Goal: Communication & Community: Answer question/provide support

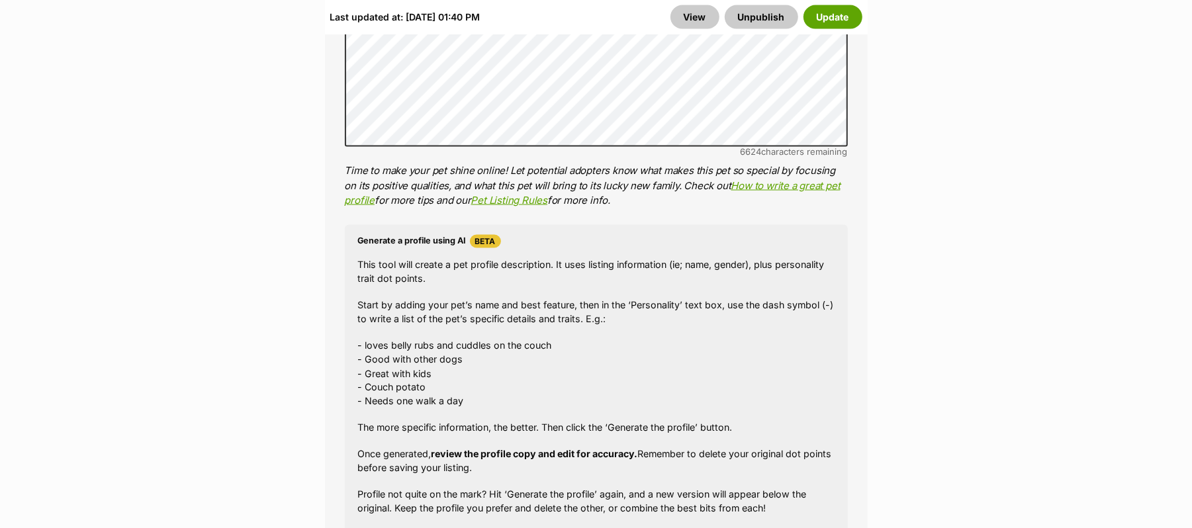
scroll to position [1412, 0]
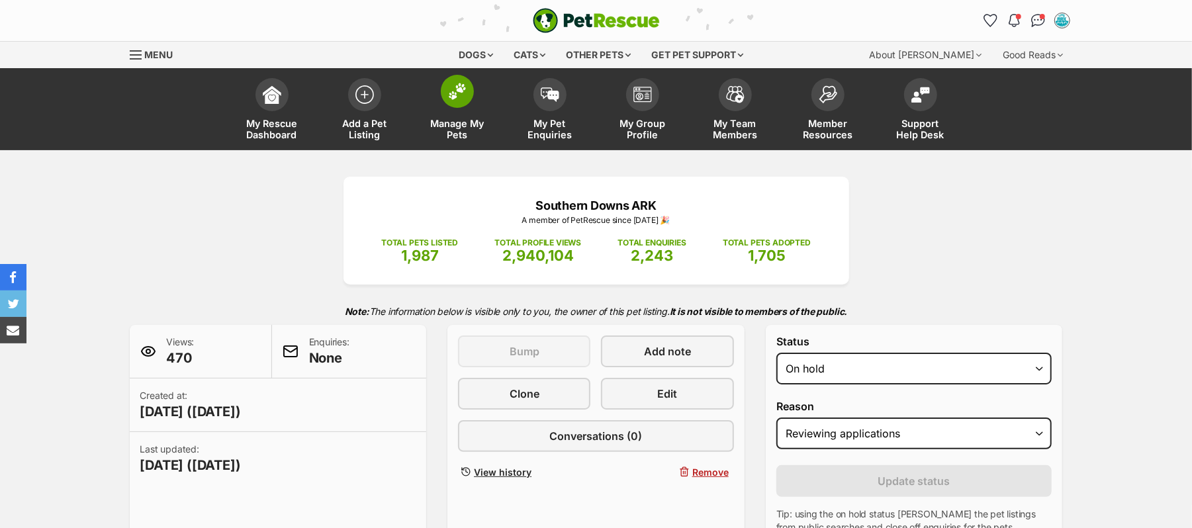
click at [450, 98] on img at bounding box center [457, 91] width 19 height 17
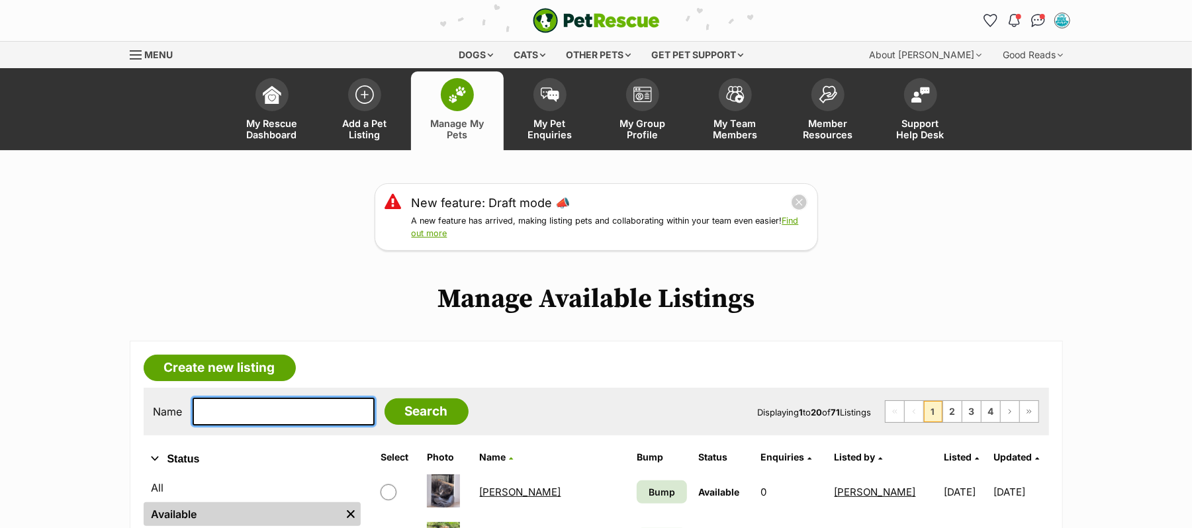
click at [295, 426] on input "text" at bounding box center [284, 412] width 182 height 28
type input "Sadie"
click at [385, 399] on input "Search" at bounding box center [427, 412] width 84 height 26
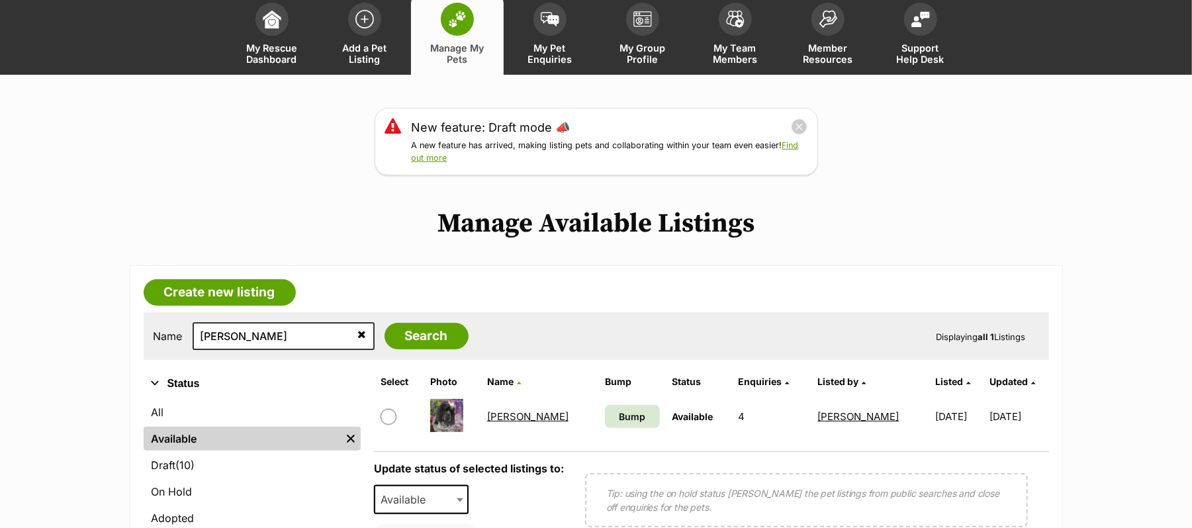
scroll to position [176, 0]
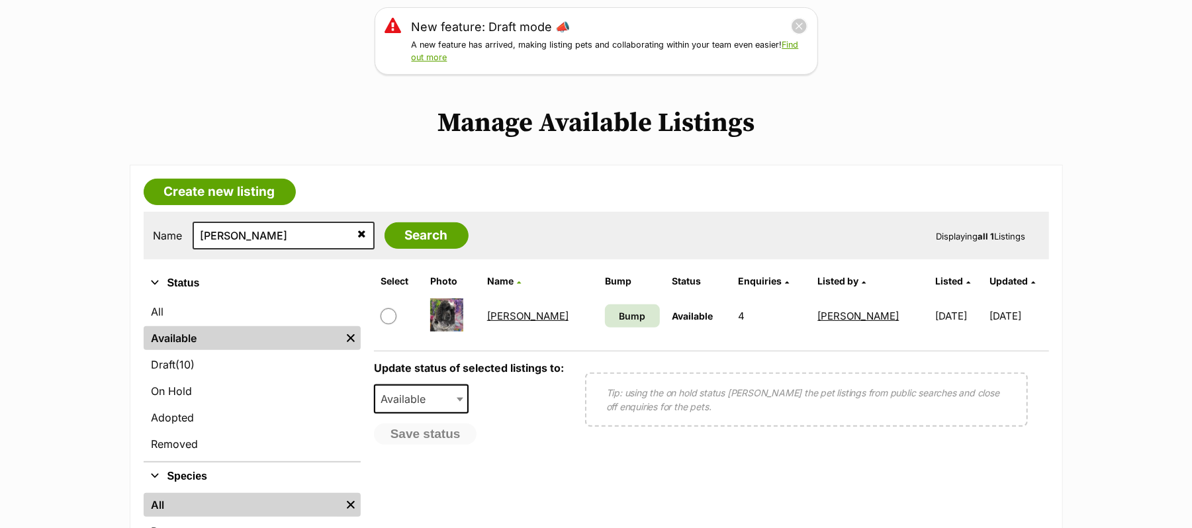
click at [509, 322] on link "Sadie" at bounding box center [527, 316] width 81 height 13
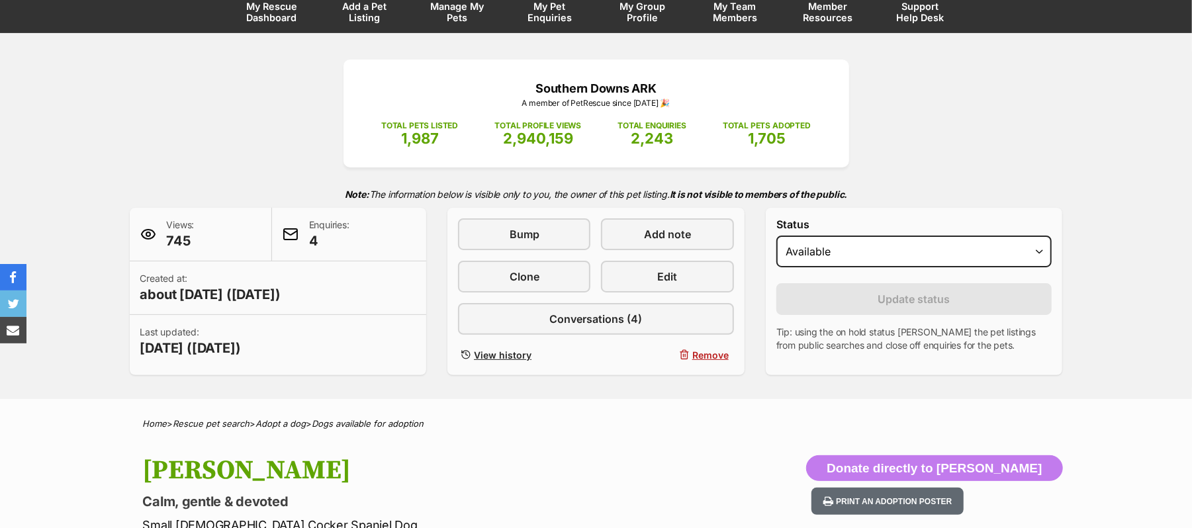
scroll to position [176, 0]
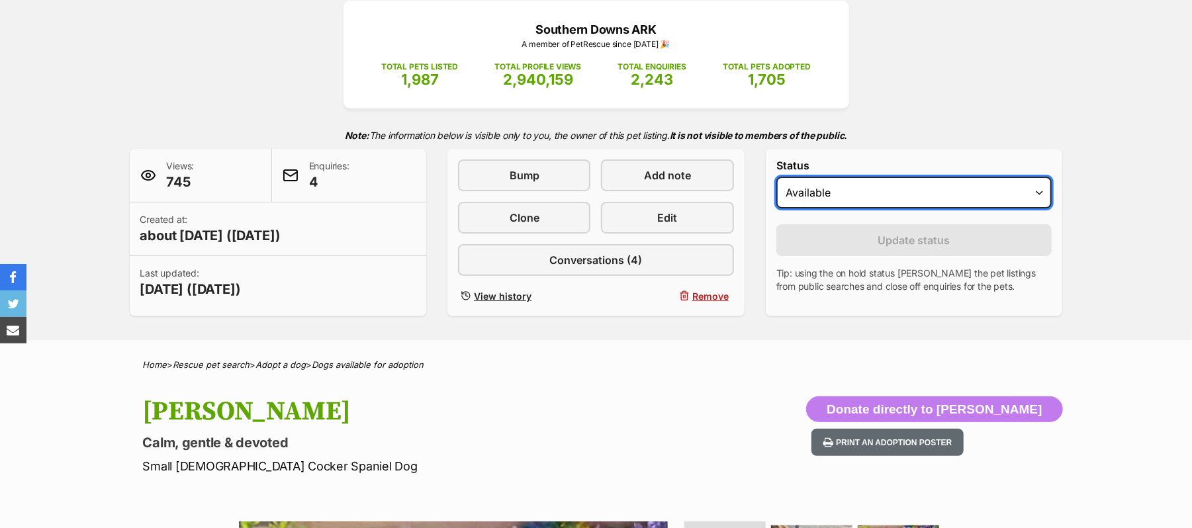
click at [1036, 209] on select "Draft - not available as listing has enquires Available On hold Adopted" at bounding box center [915, 193] width 276 height 32
select select "on_hold"
click at [783, 209] on select "Draft - not available as listing has enquires Available On hold Adopted" at bounding box center [915, 193] width 276 height 32
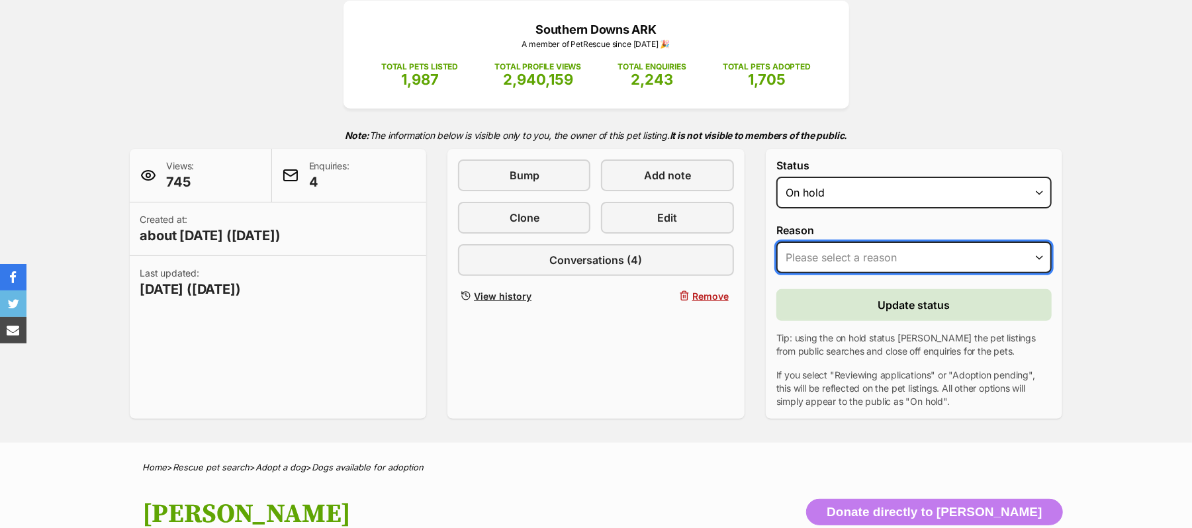
click at [1034, 273] on select "Please select a reason Medical reasons Reviewing applications Adoption pending …" at bounding box center [915, 258] width 276 height 32
select select "reviewing_applications"
click at [783, 273] on select "Please select a reason Medical reasons Reviewing applications Adoption pending …" at bounding box center [915, 258] width 276 height 32
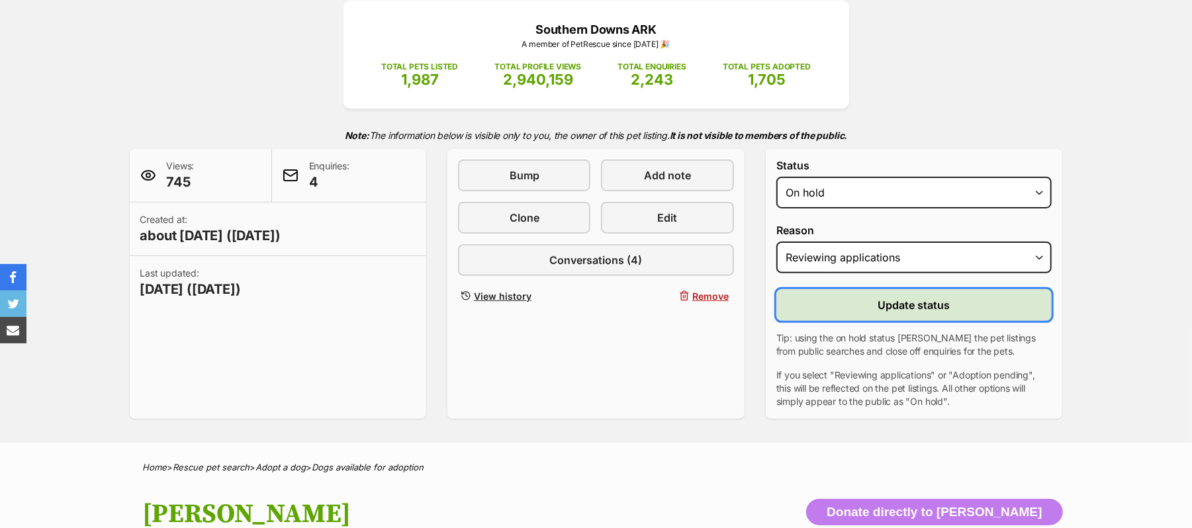
click at [943, 313] on span "Update status" at bounding box center [915, 305] width 72 height 16
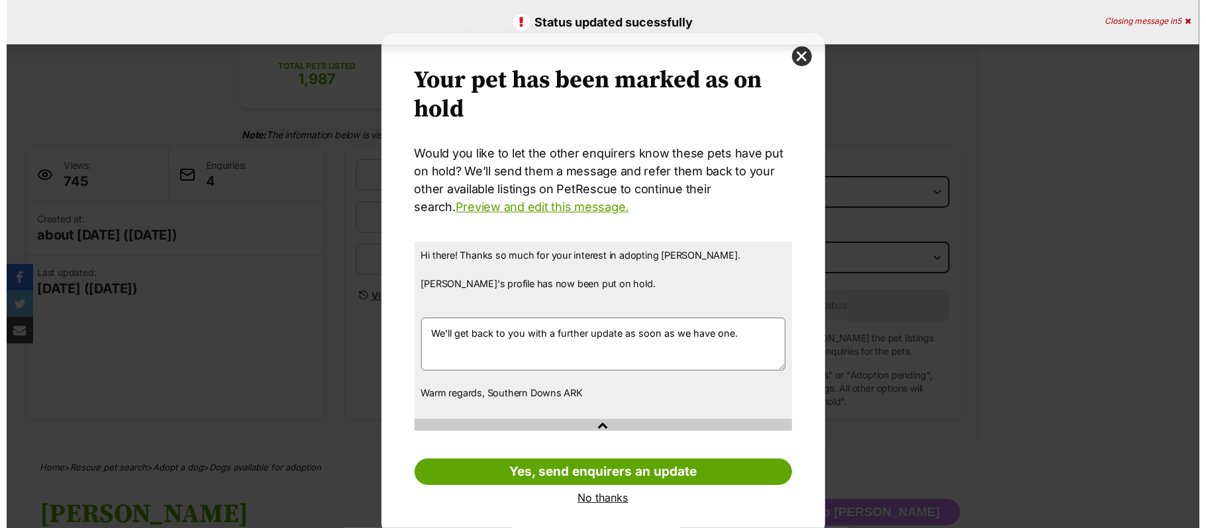
scroll to position [0, 0]
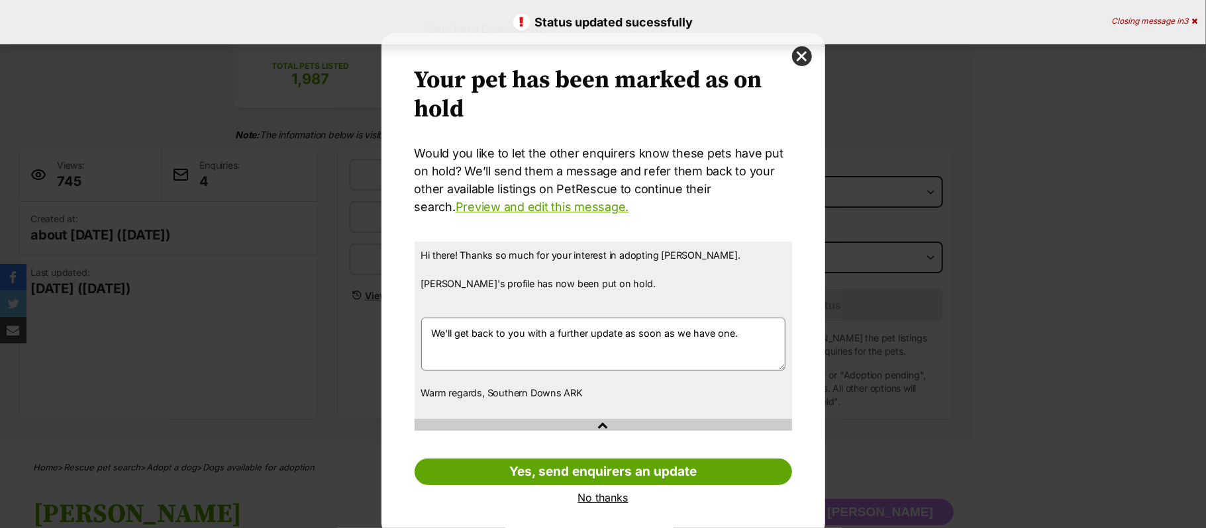
click at [613, 499] on link "No thanks" at bounding box center [602, 498] width 377 height 12
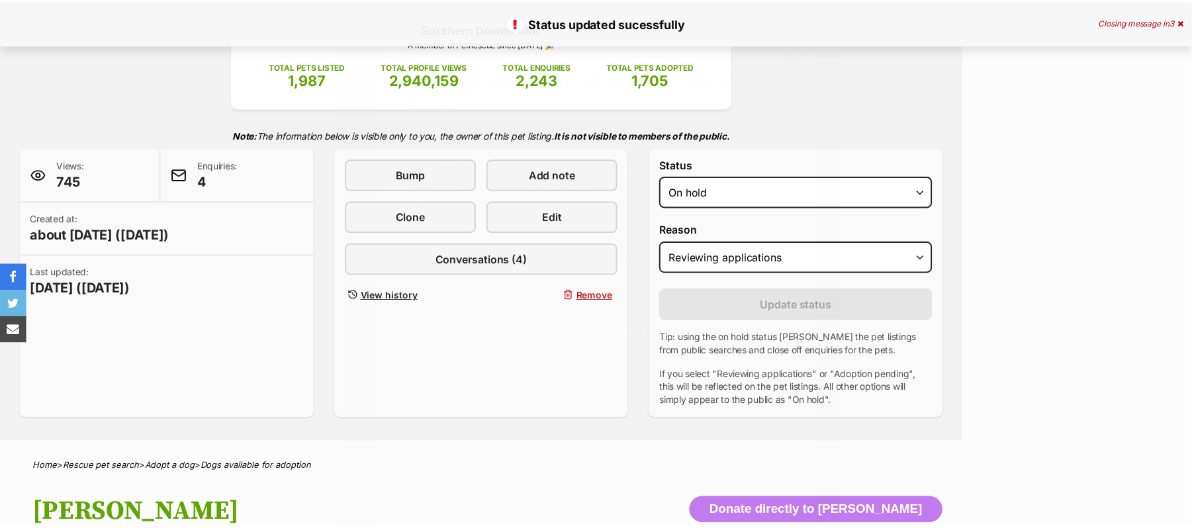
scroll to position [176, 0]
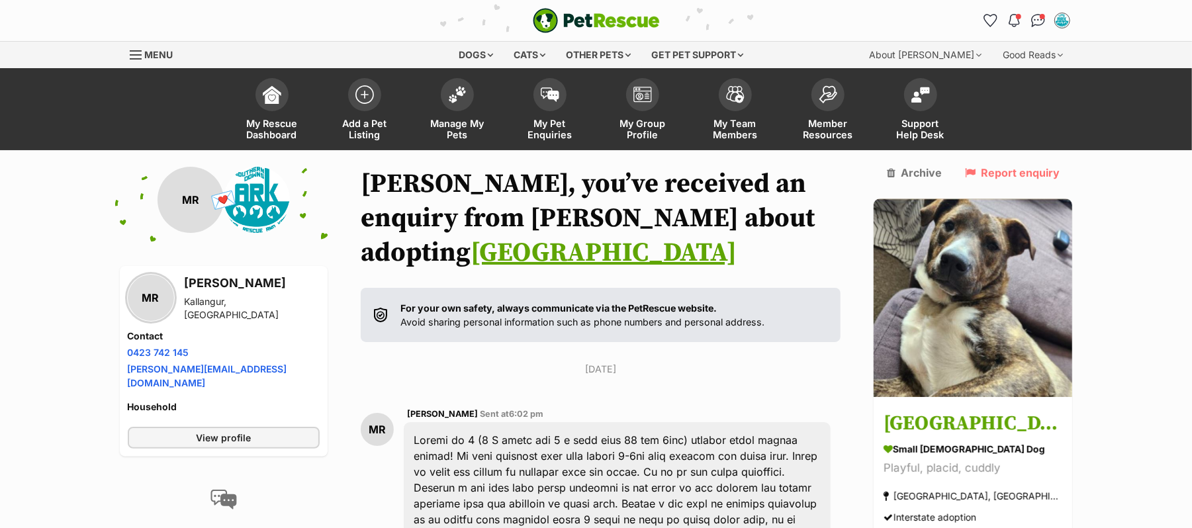
click at [737, 236] on link "Orville" at bounding box center [604, 252] width 266 height 33
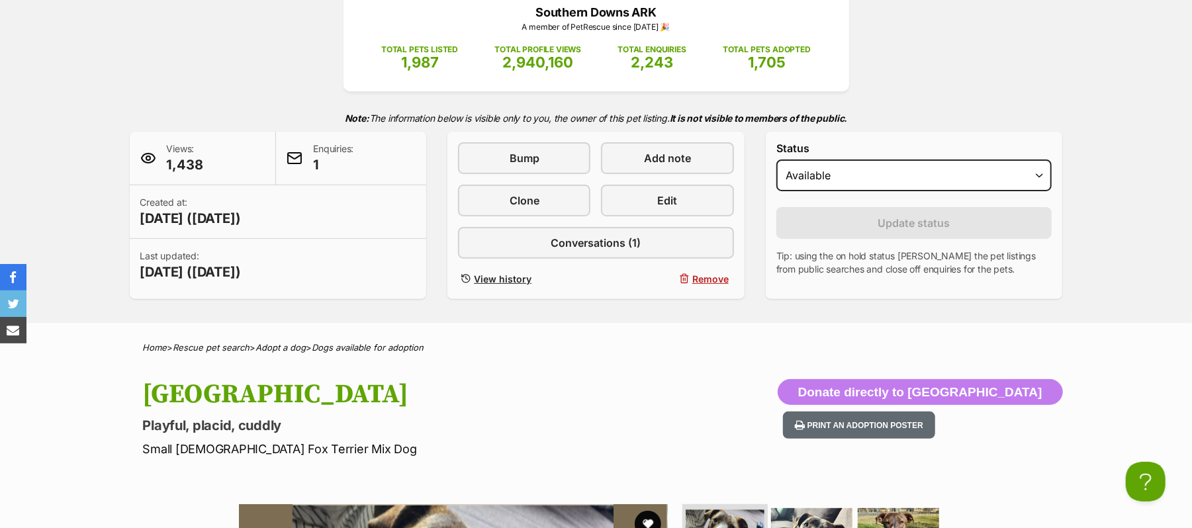
scroll to position [176, 0]
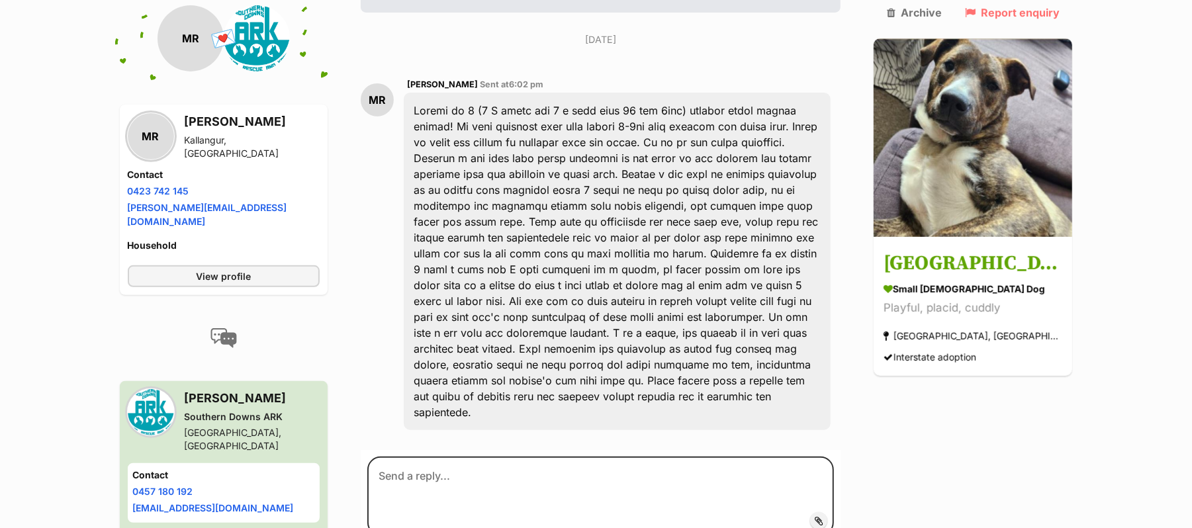
scroll to position [353, 0]
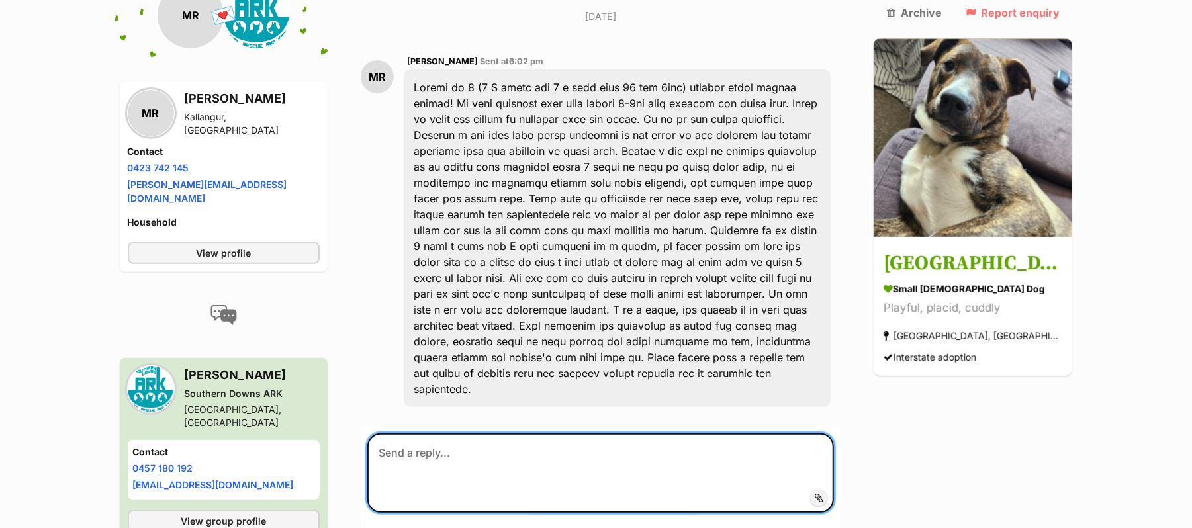
click at [487, 460] on textarea at bounding box center [600, 473] width 467 height 79
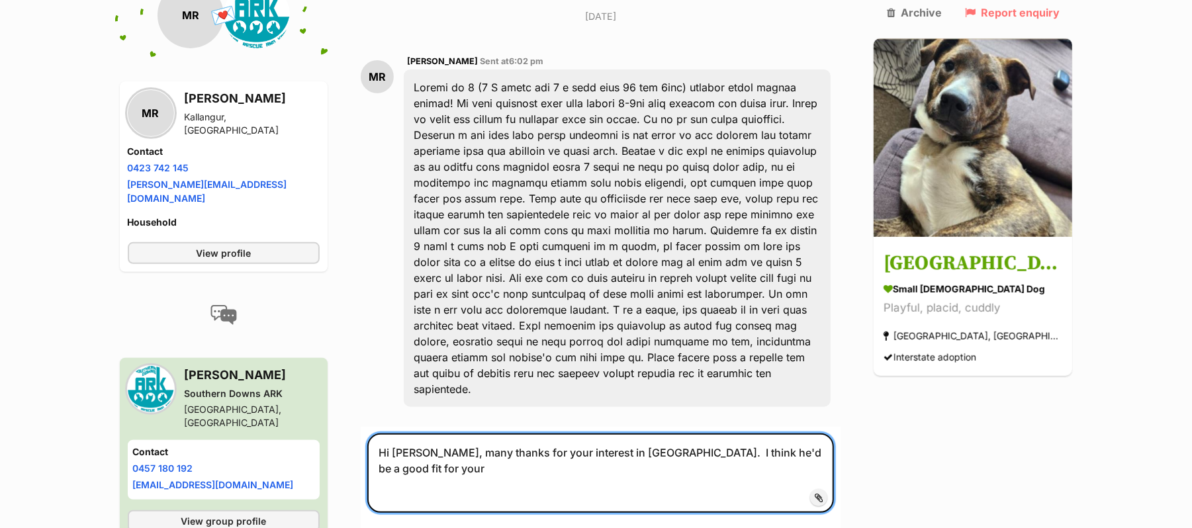
click at [650, 460] on textarea "Hi Melanie, many thanks for your interest in Orville. I think he'd be a good fi…" at bounding box center [600, 473] width 467 height 79
drag, startPoint x: 655, startPoint y: 456, endPoint x: 818, endPoint y: 456, distance: 162.9
click at [818, 456] on textarea "Hi Melanie, many thanks for your interest in Orville. I think he'd be a good fi…" at bounding box center [600, 473] width 467 height 79
click at [824, 458] on textarea "Hi Melanie, many thanks for your interest in Orville. I think he'd be a good fi…" at bounding box center [600, 473] width 467 height 79
click at [814, 461] on textarea "Hi Melanie, many thanks for your interest in Orville. I think he'd be a good fi…" at bounding box center [600, 473] width 467 height 79
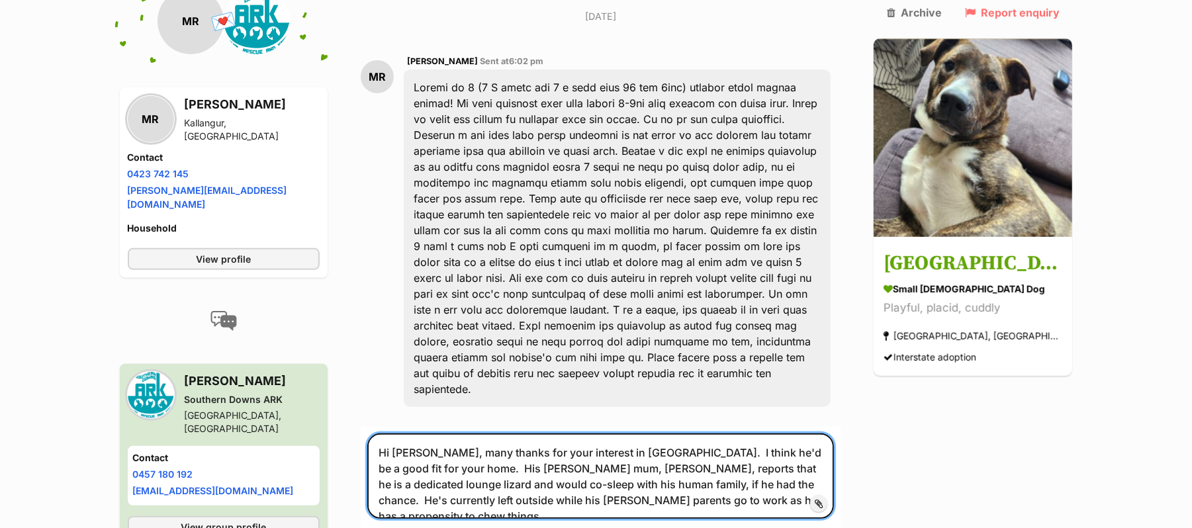
click at [576, 507] on textarea "Hi Melanie, many thanks for your interest in Orville. I think he'd be a good fi…" at bounding box center [600, 476] width 467 height 85
click at [790, 506] on textarea "Hi Melanie, many thanks for your interest in Orville. I think he'd be a good fi…" at bounding box center [600, 476] width 467 height 85
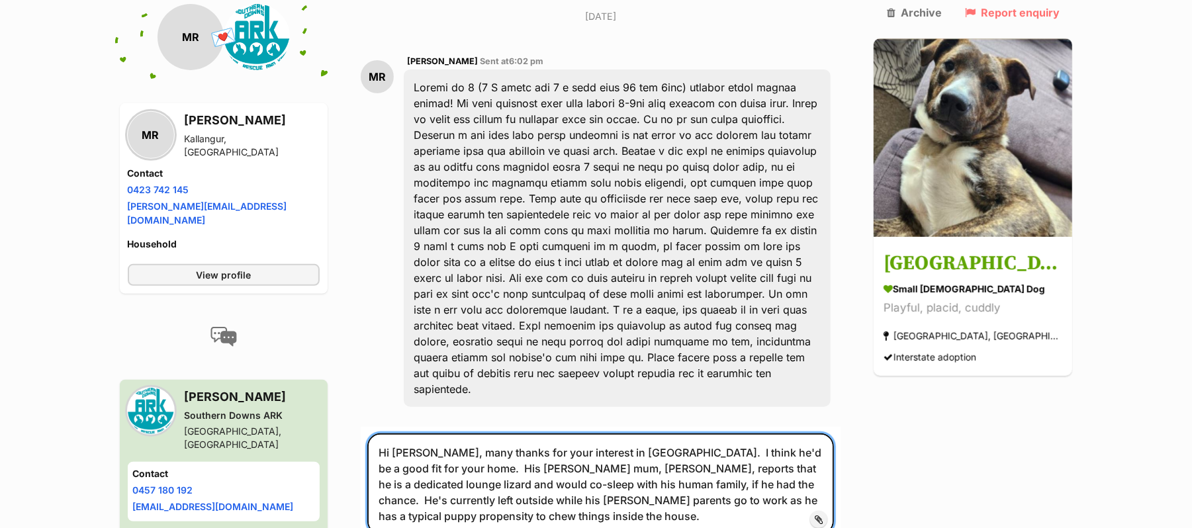
click at [517, 506] on textarea "Hi Melanie, many thanks for your interest in Orville. I think he'd be a good fi…" at bounding box center [600, 484] width 467 height 101
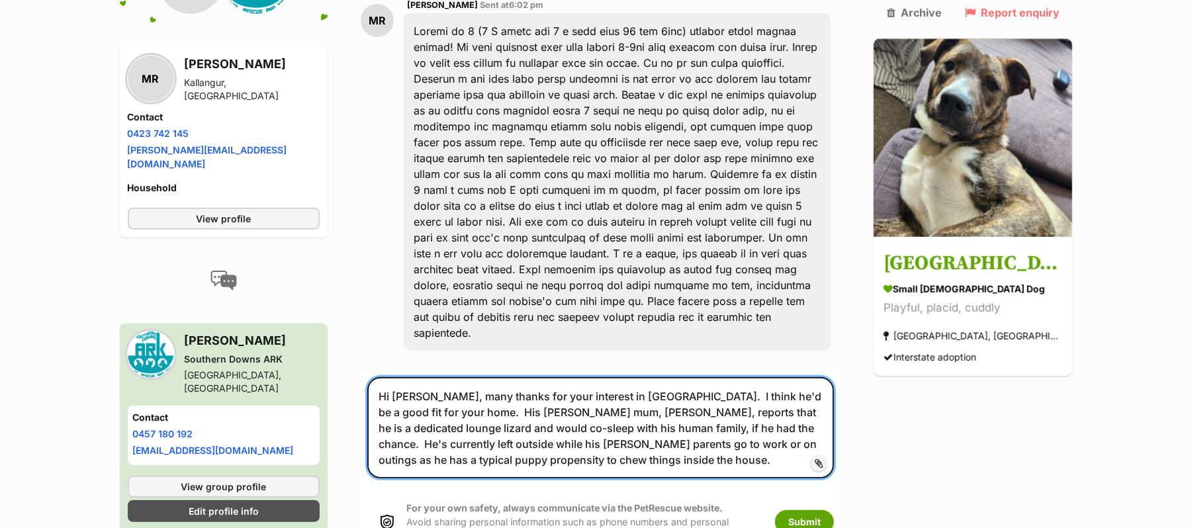
scroll to position [441, 0]
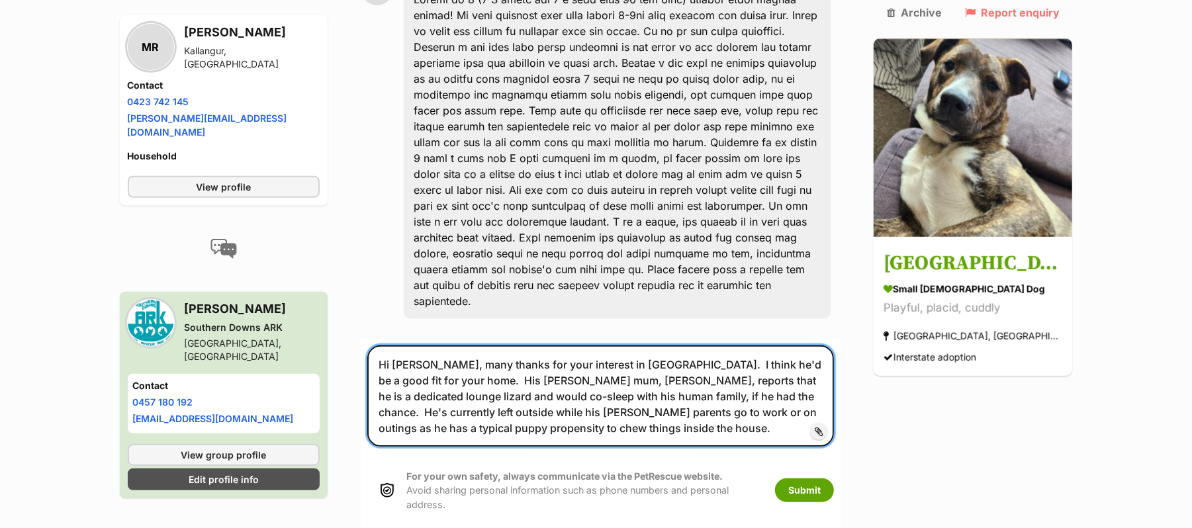
click at [512, 428] on textarea "Hi Melanie, many thanks for your interest in Orville. I think he'd be a good fi…" at bounding box center [600, 396] width 467 height 101
click at [642, 369] on textarea "Hi Melanie, many thanks for your interest in Orville. I think he'd be a good fi…" at bounding box center [600, 396] width 467 height 101
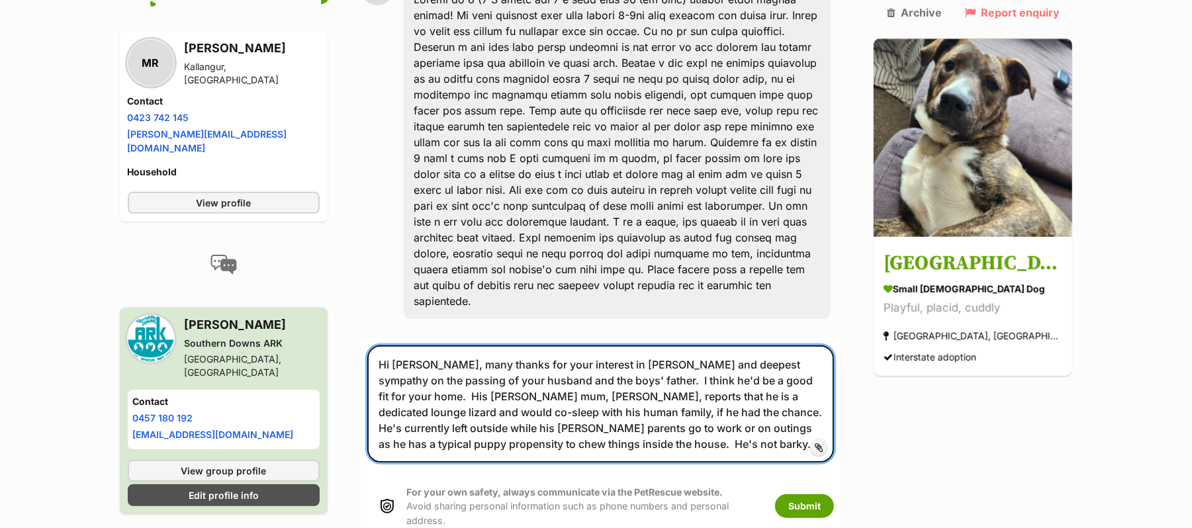
click at [604, 384] on textarea "Hi Melanie, many thanks for your interest in Orville and deepest sympathy on th…" at bounding box center [600, 404] width 467 height 117
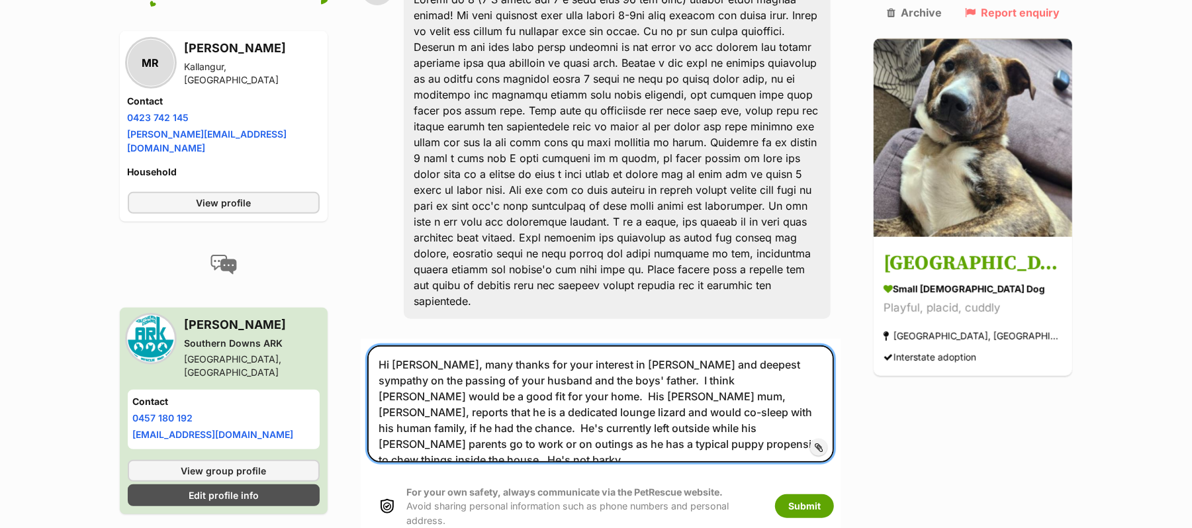
click at [485, 436] on textarea "Hi Melanie, many thanks for your interest in Orville and deepest sympathy on th…" at bounding box center [600, 404] width 467 height 117
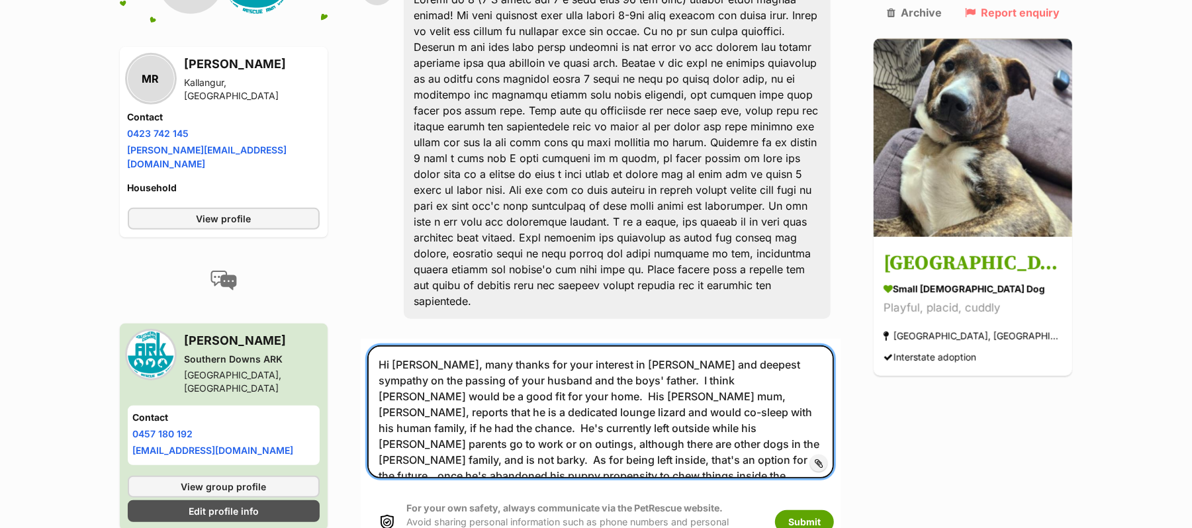
click at [723, 448] on textarea "Hi Melanie, many thanks for your interest in Orville and deepest sympathy on th…" at bounding box center [600, 412] width 467 height 133
drag, startPoint x: 614, startPoint y: 463, endPoint x: 697, endPoint y: 464, distance: 82.8
click at [697, 464] on textarea "Hi Melanie, many thanks for your interest in Orville and deepest sympathy on th…" at bounding box center [600, 412] width 467 height 133
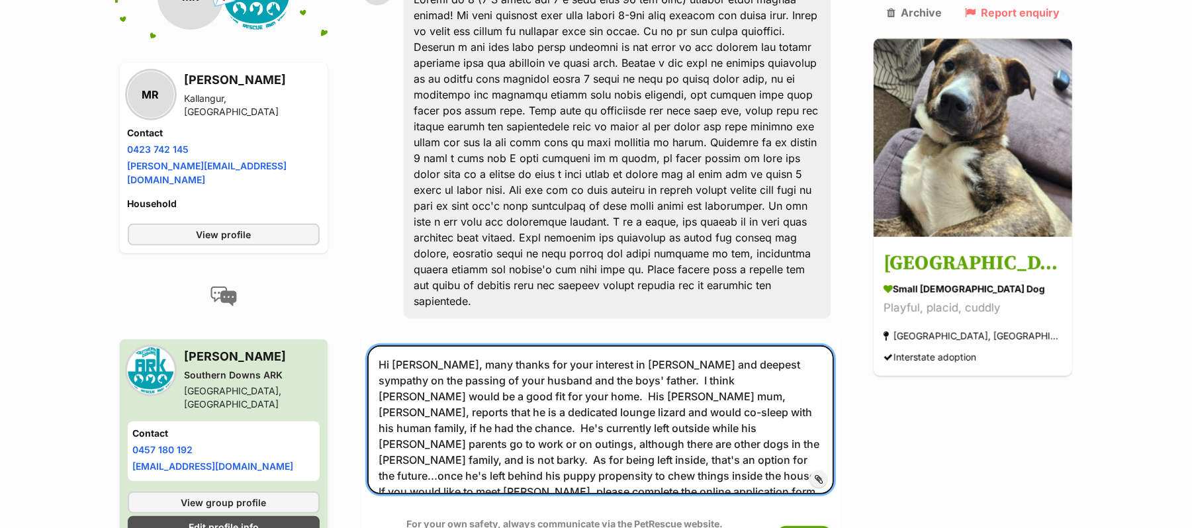
paste textarea "https://southerndownsark.com.au/apply-to-adopt/"
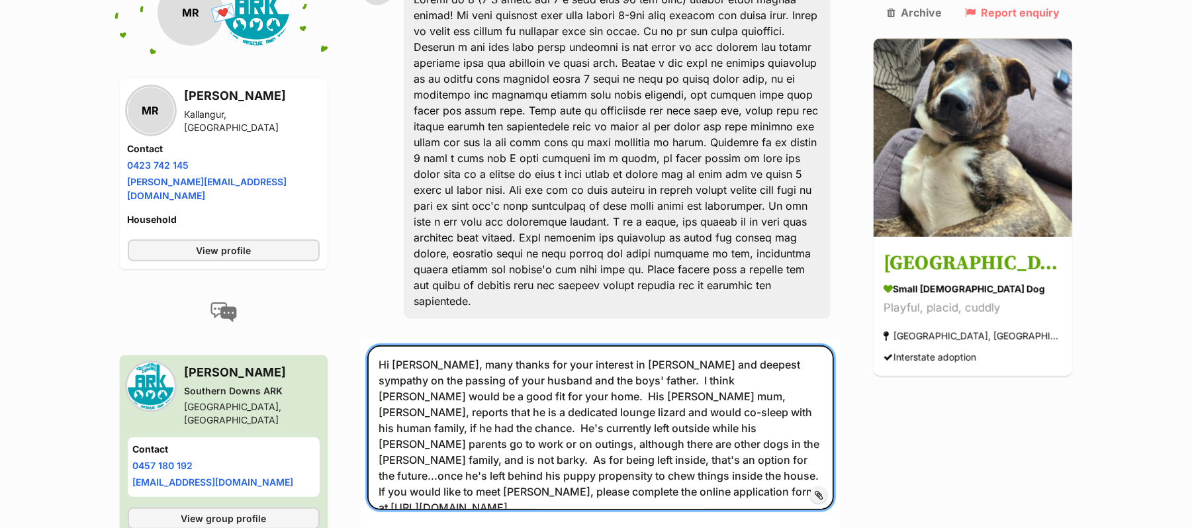
click at [667, 369] on textarea "Hi Melanie, many thanks for your interest in Orville and deepest sympathy on th…" at bounding box center [600, 428] width 467 height 165
click at [514, 384] on textarea "Hi Melanie, many thanks for your interest in Orville and my deepest sympathy on…" at bounding box center [600, 428] width 467 height 165
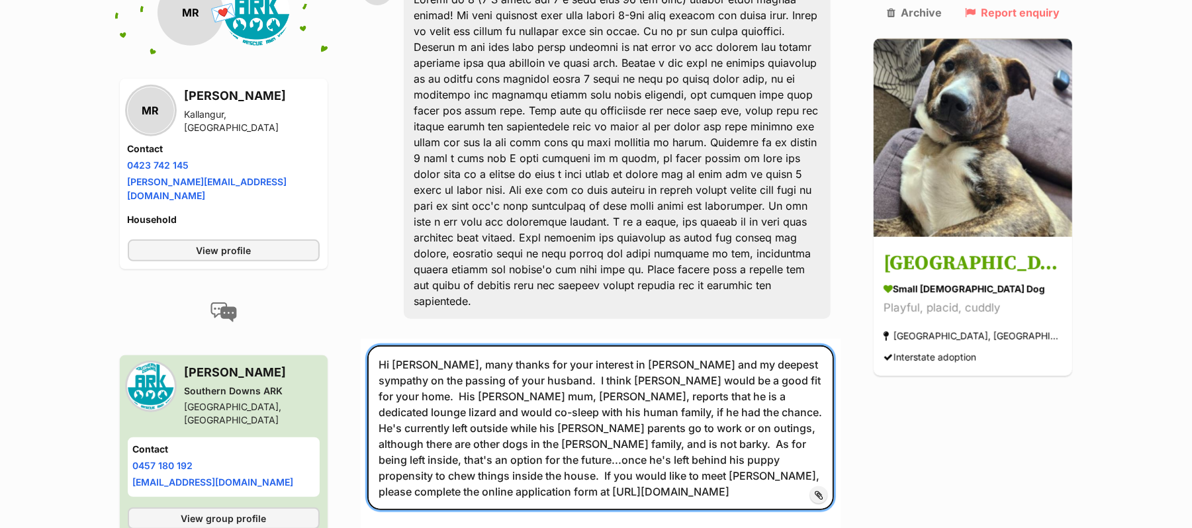
click at [389, 387] on textarea "Hi Melanie, many thanks for your interest in Orville and my deepest sympathy on…" at bounding box center [600, 428] width 467 height 165
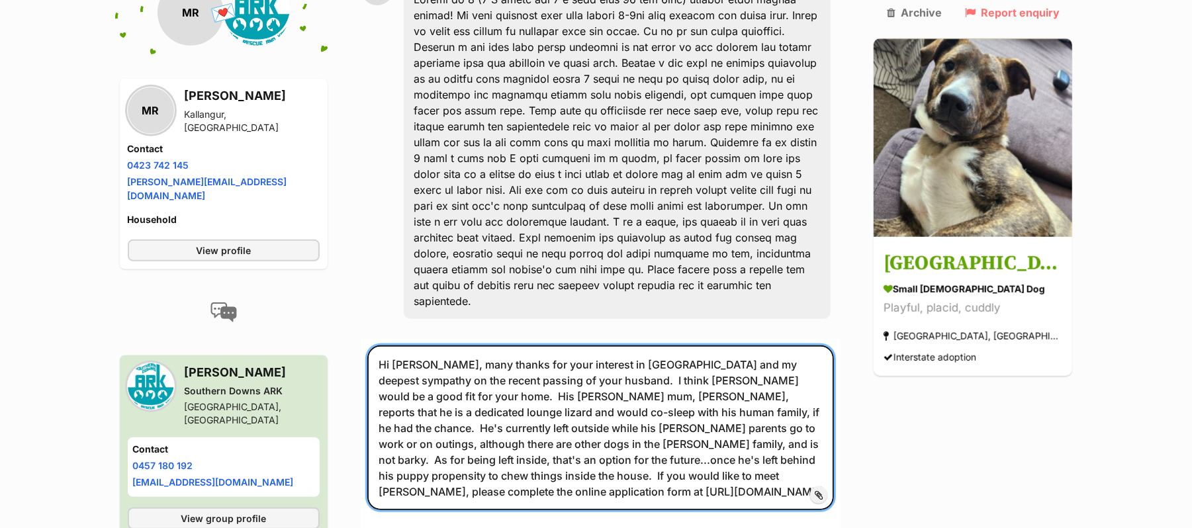
drag, startPoint x: 396, startPoint y: 418, endPoint x: 432, endPoint y: 416, distance: 35.9
click at [432, 416] on textarea "Hi Melanie, many thanks for your interest in Orville and my deepest sympathy on…" at bounding box center [600, 428] width 467 height 165
click at [512, 463] on textarea "Hi Melanie, many thanks for your interest in Orville and my deepest sympathy on…" at bounding box center [600, 428] width 467 height 165
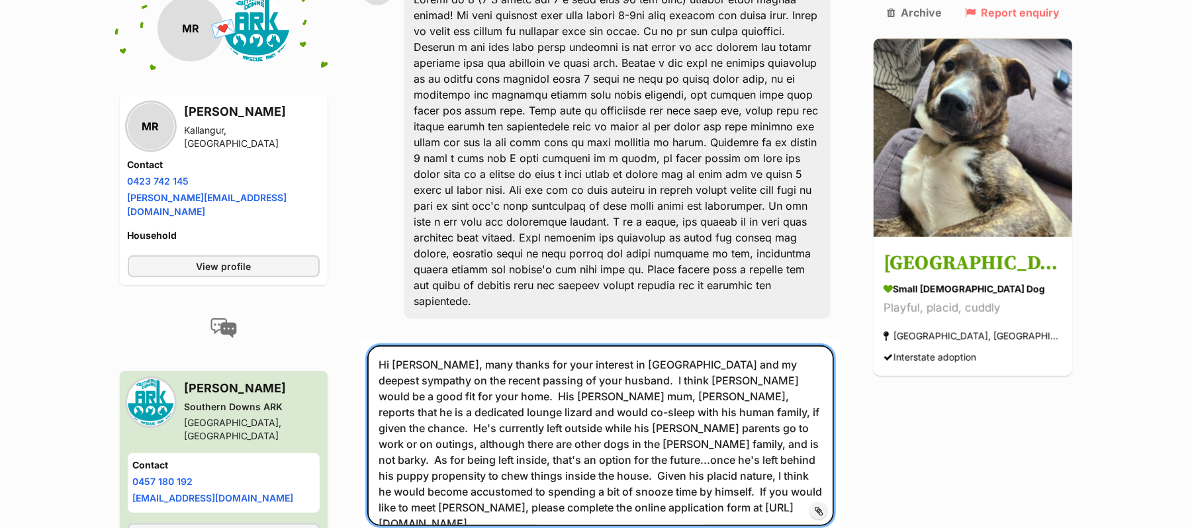
click at [595, 483] on textarea "Hi Melanie, many thanks for your interest in Orville and my deepest sympathy on…" at bounding box center [600, 436] width 467 height 181
click at [665, 510] on textarea "Hi Melanie, many thanks for your interest in Orville and my deepest sympathy on…" at bounding box center [600, 436] width 467 height 181
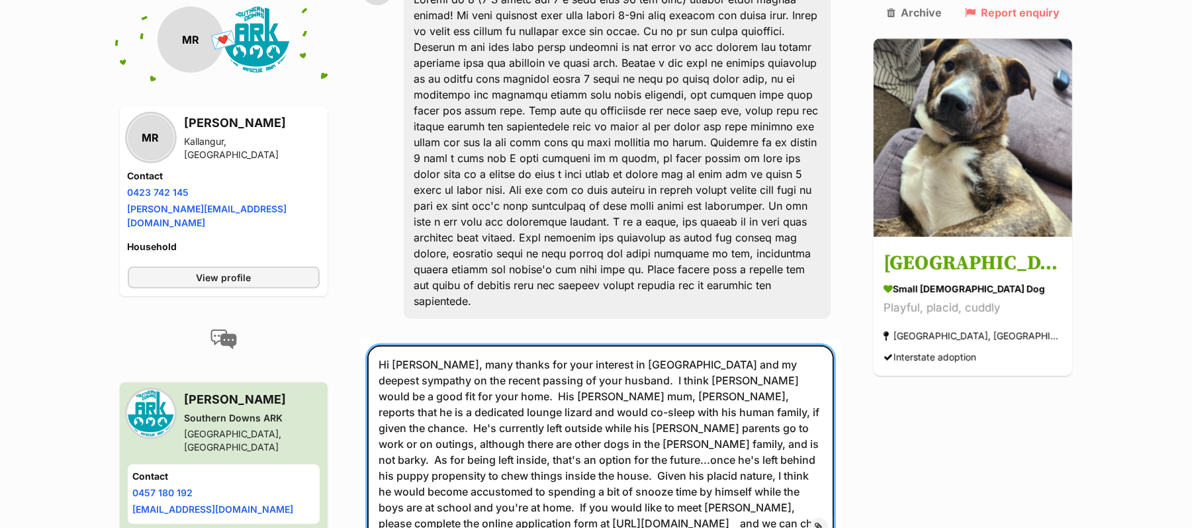
scroll to position [530, 0]
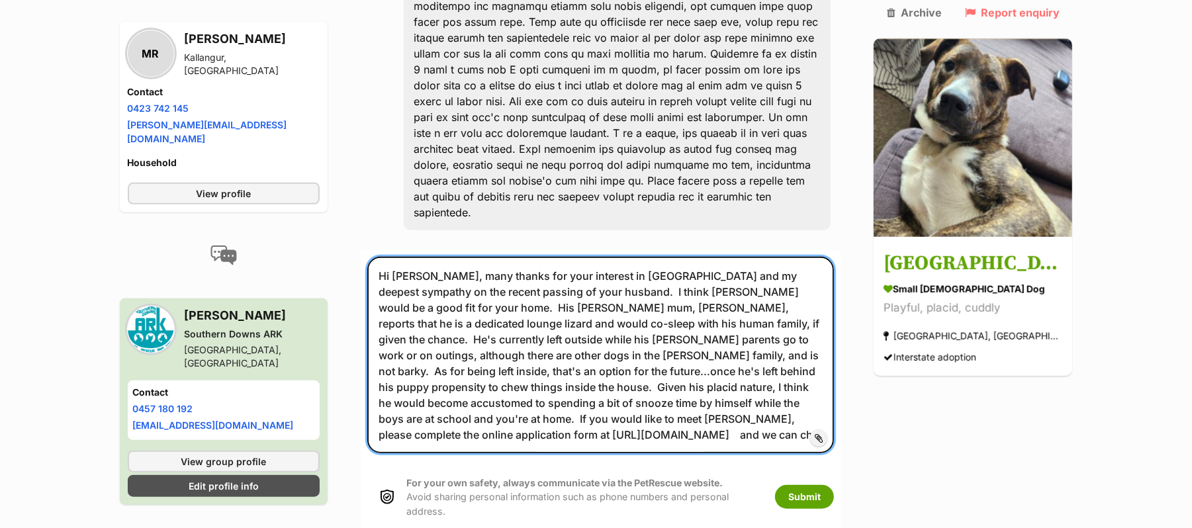
drag, startPoint x: 678, startPoint y: 426, endPoint x: 740, endPoint y: 427, distance: 62.2
click at [740, 427] on textarea "Hi Melanie, many thanks for your interest in Orville and my deepest sympathy on…" at bounding box center [600, 355] width 467 height 197
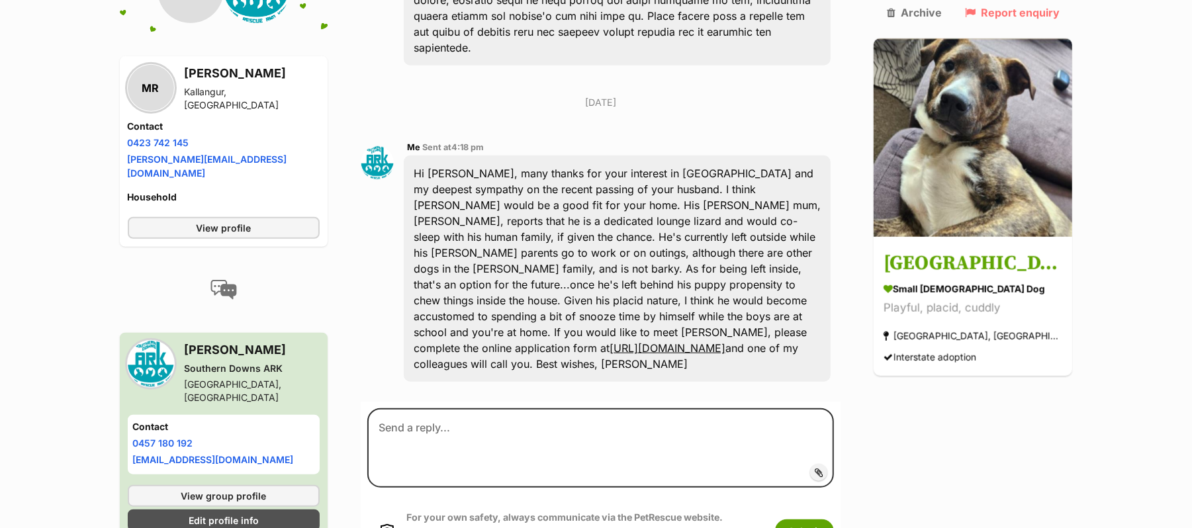
scroll to position [695, 0]
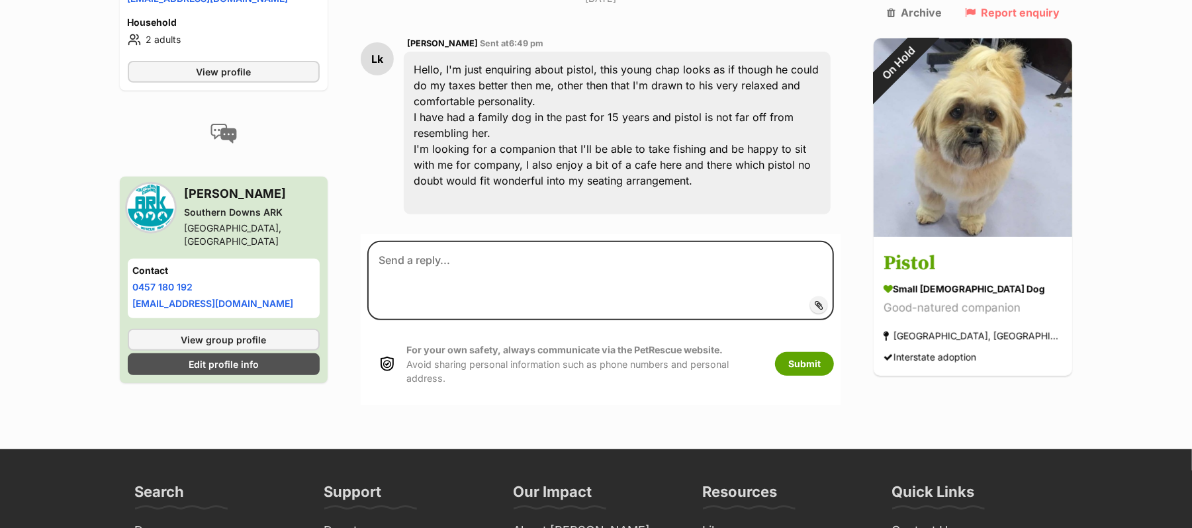
scroll to position [282, 0]
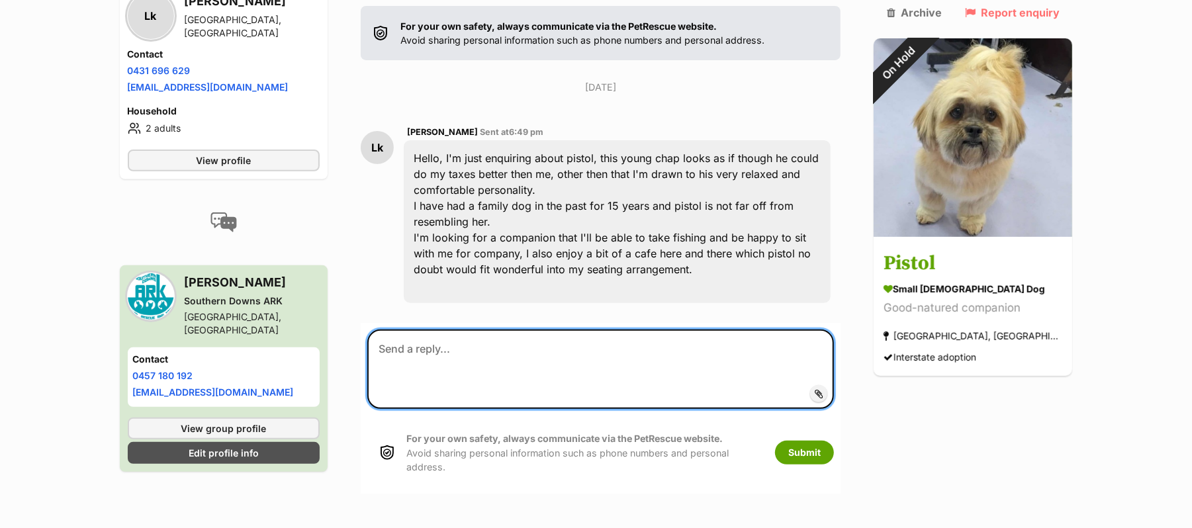
click at [509, 379] on textarea at bounding box center [600, 369] width 467 height 79
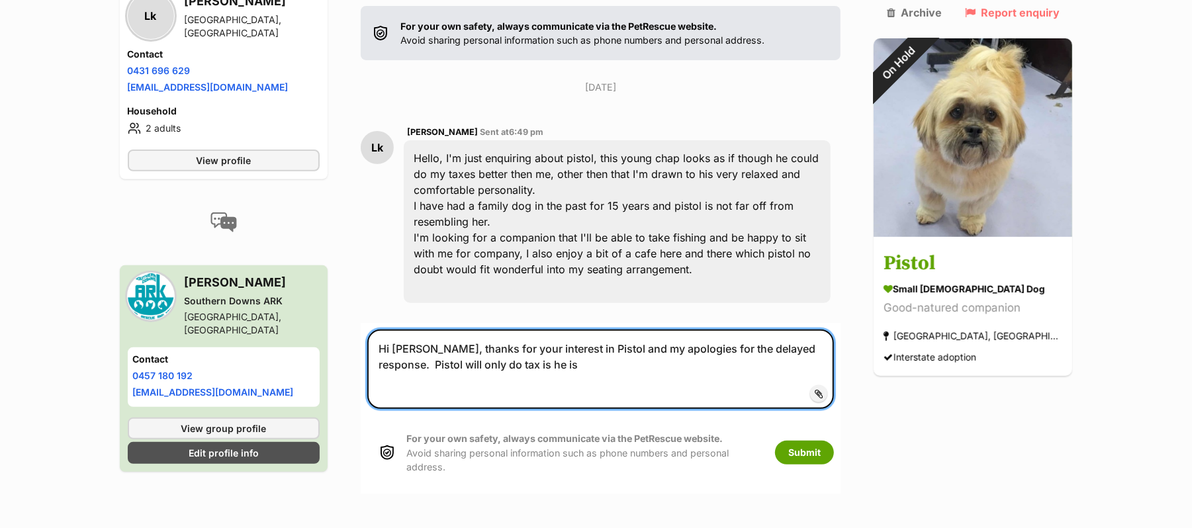
drag, startPoint x: 420, startPoint y: 387, endPoint x: 536, endPoint y: 393, distance: 116.7
click at [536, 393] on textarea "Hi Logan, thanks for your interest in Pistol and my apologies for the delayed r…" at bounding box center [600, 369] width 467 height 79
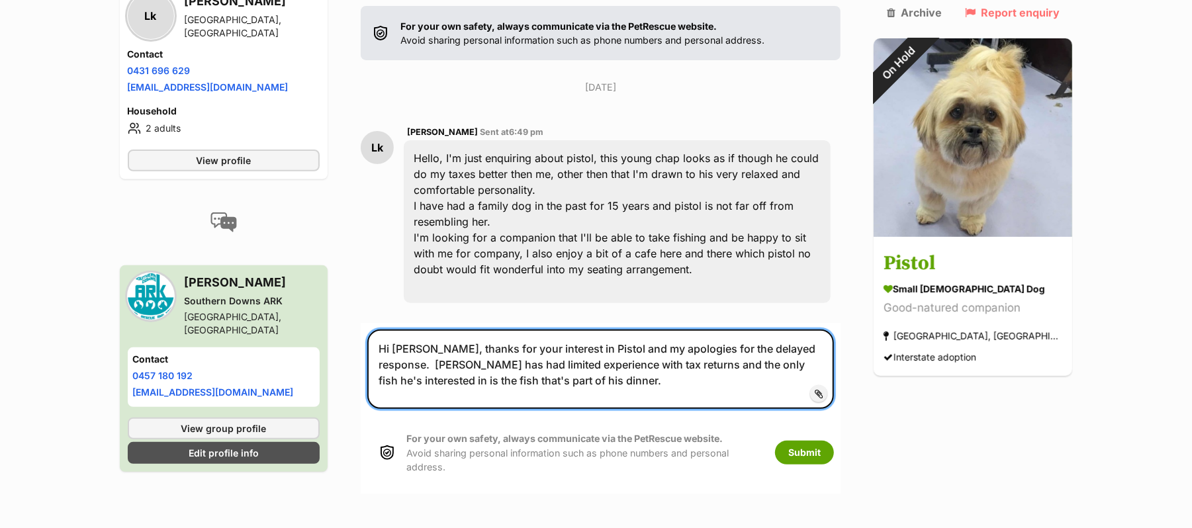
click at [581, 387] on textarea "Hi Logan, thanks for your interest in Pistol and my apologies for the delayed r…" at bounding box center [600, 369] width 467 height 79
click at [532, 401] on textarea "Hi Logan, thanks for your interest in Pistol and my apologies for the delayed r…" at bounding box center [600, 369] width 467 height 79
click at [655, 401] on textarea "Hi Logan, thanks for your interest in Pistol and my apologies for the delayed r…" at bounding box center [600, 369] width 467 height 79
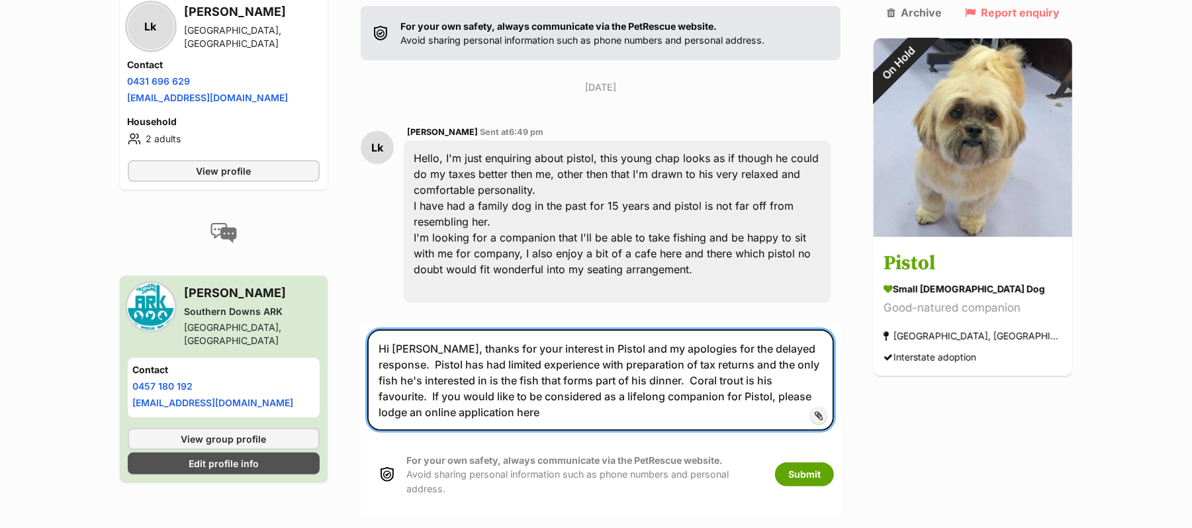
type textarea "Hi Logan, thanks for your interest in Pistol and my apologies for the delayed r…"
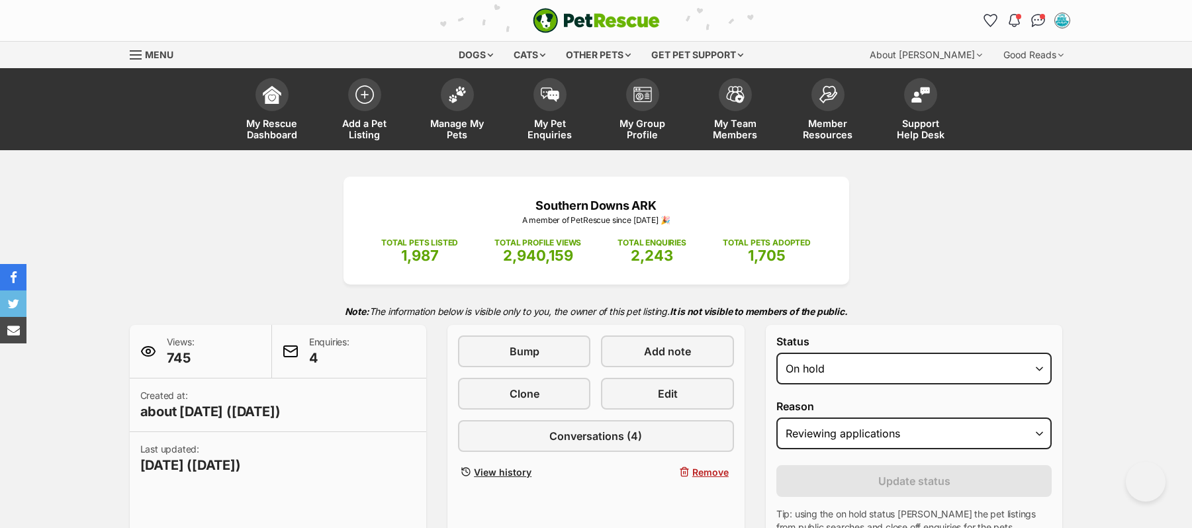
select select "on_hold"
select select "reviewing_applications"
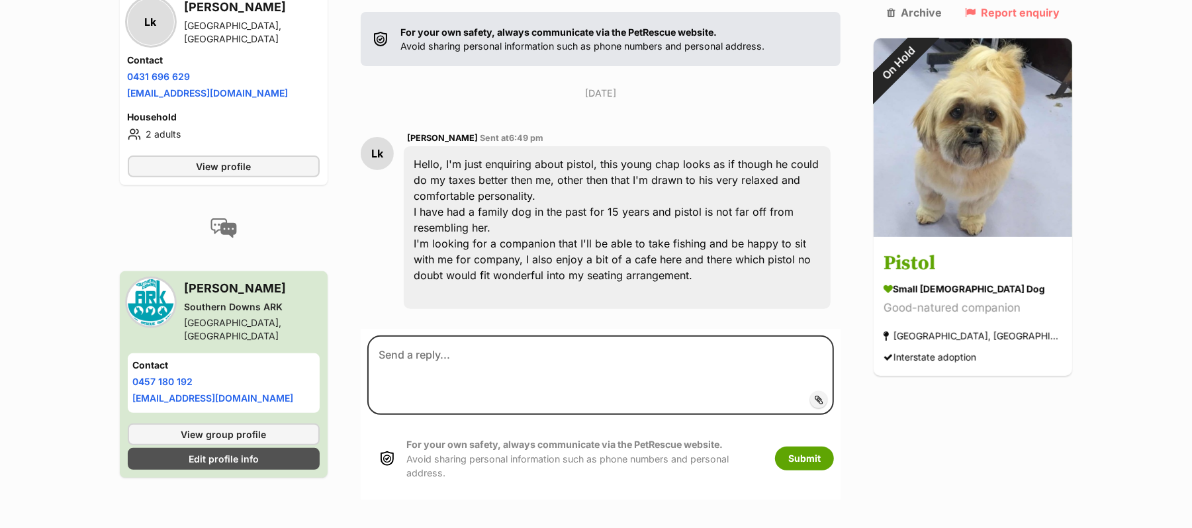
scroll to position [353, 0]
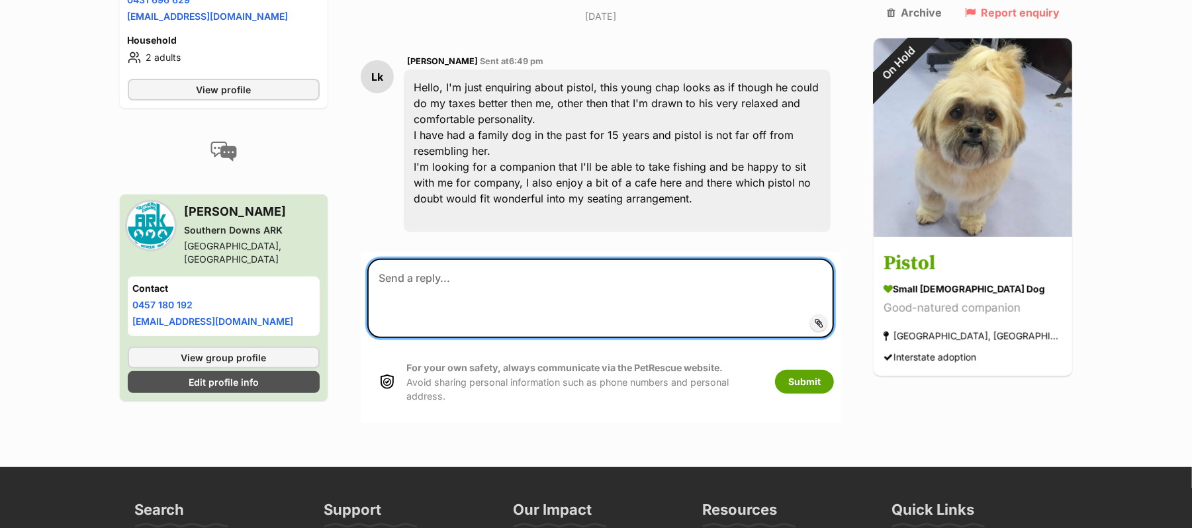
click at [485, 305] on textarea at bounding box center [600, 298] width 467 height 79
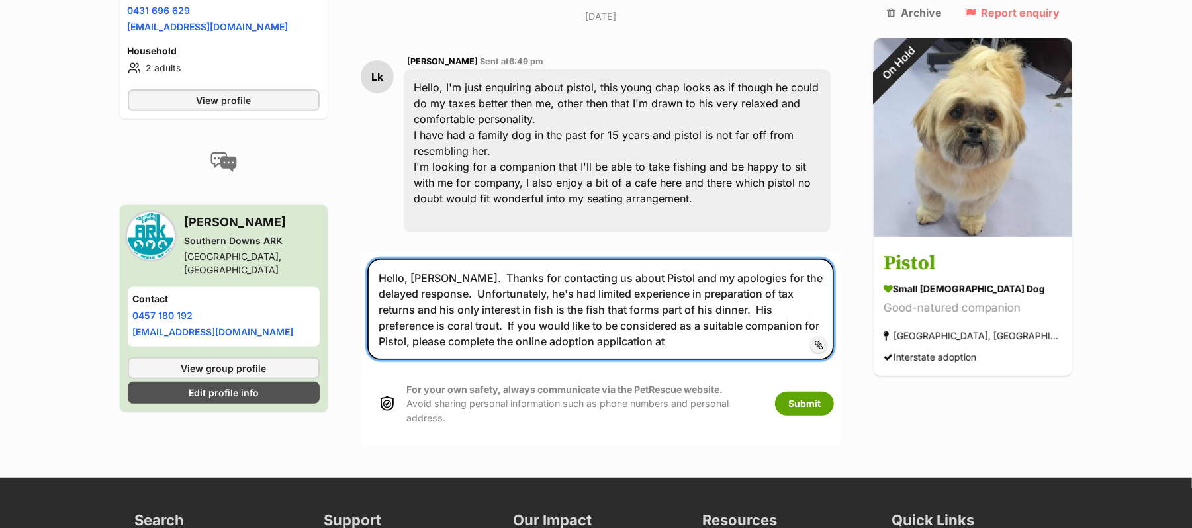
paste textarea "https://southerndownsark.com.au/apply-to-adopt/"
drag, startPoint x: 444, startPoint y: 316, endPoint x: 512, endPoint y: 316, distance: 68.9
click at [512, 316] on textarea "Hello, Logan. Thanks for contacting us about Pistol and my apologies for the de…" at bounding box center [600, 309] width 467 height 101
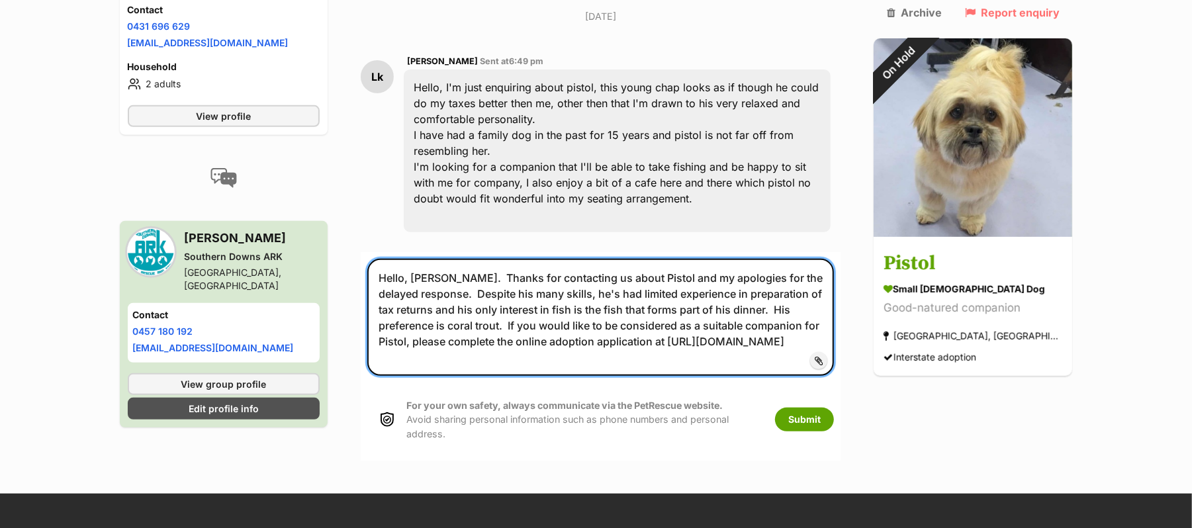
click at [718, 347] on textarea "Hello, Logan. Thanks for contacting us about Pistol and my apologies for the de…" at bounding box center [600, 317] width 467 height 117
click at [753, 344] on textarea "Hello, Logan. Thanks for contacting us about Pistol and my apologies for the de…" at bounding box center [600, 317] width 467 height 117
drag, startPoint x: 517, startPoint y: 302, endPoint x: 583, endPoint y: 324, distance: 69.1
click at [565, 305] on textarea "Hello, Logan. Thanks for contacting us about Pistol and my apologies for the de…" at bounding box center [600, 317] width 467 height 117
click at [734, 374] on textarea "Hello, Logan. Thanks for contacting us about Pistol and my apologies for the de…" at bounding box center [600, 317] width 467 height 117
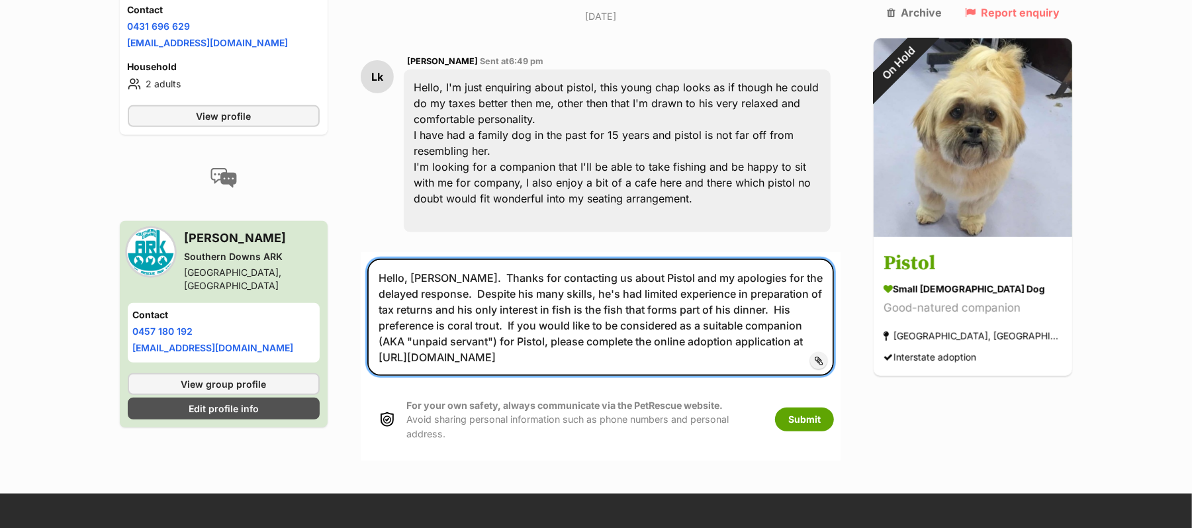
click at [411, 350] on textarea "Hello, Logan. Thanks for contacting us about Pistol and my apologies for the de…" at bounding box center [600, 317] width 467 height 117
click at [655, 376] on textarea "Hello, Logan. Thanks for contacting us about Pistol and my apologies for the de…" at bounding box center [600, 317] width 467 height 117
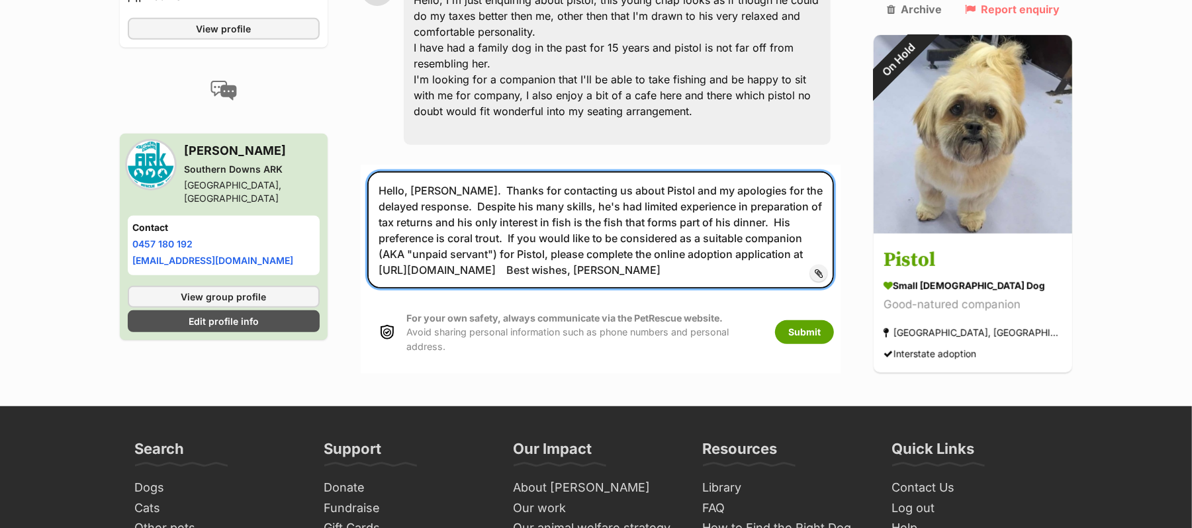
scroll to position [441, 0]
type textarea "Hello, Logan. Thanks for contacting us about Pistol and my apologies for the de…"
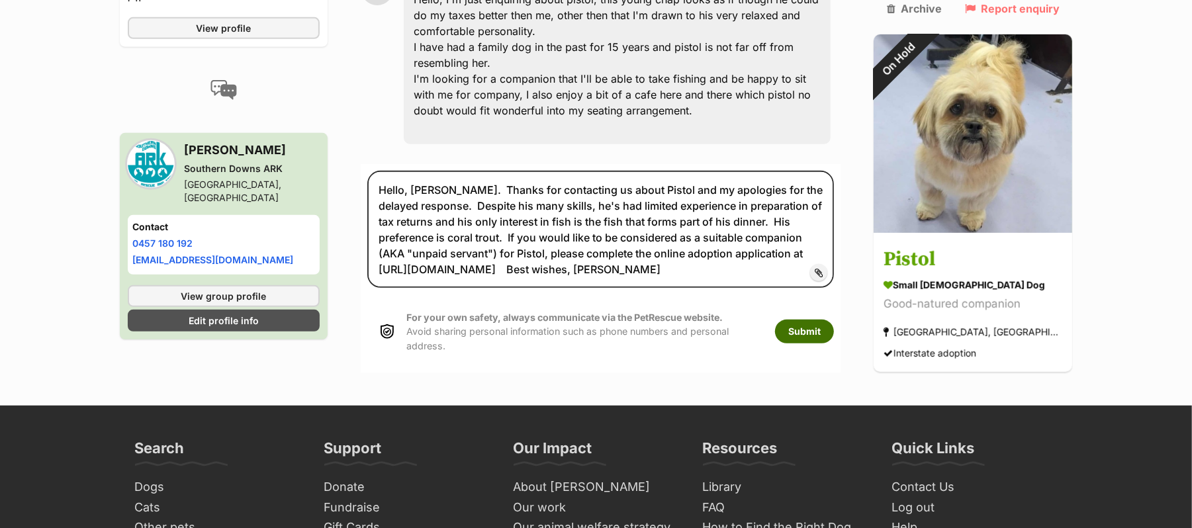
click at [830, 344] on button "Submit" at bounding box center [804, 332] width 59 height 24
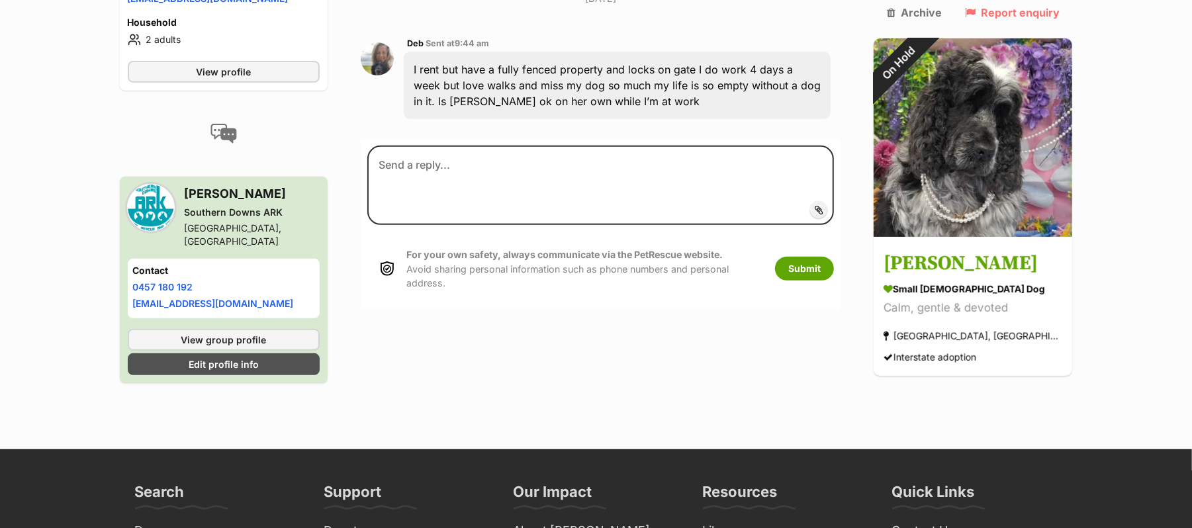
scroll to position [371, 0]
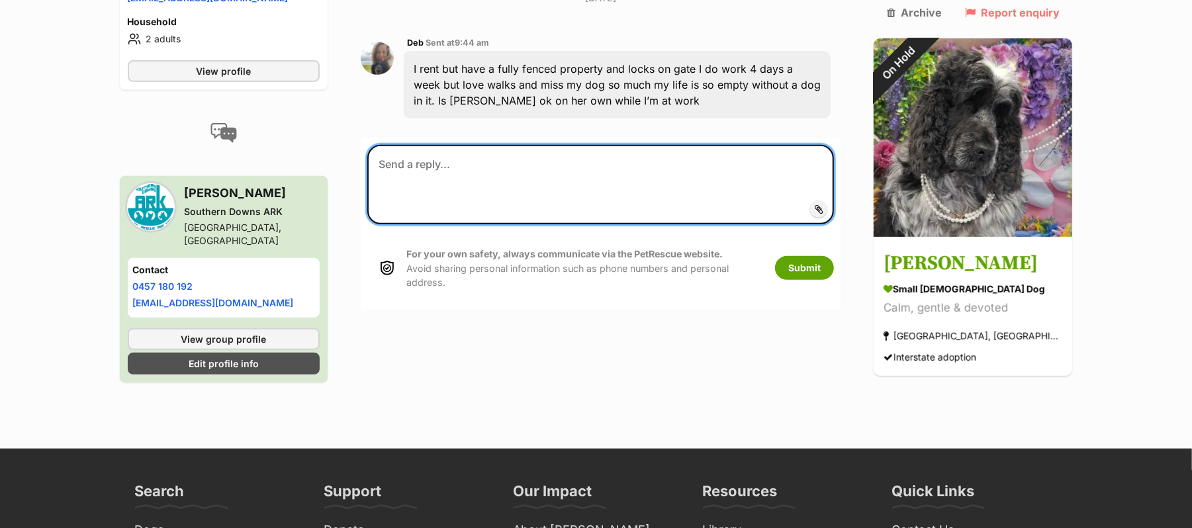
click at [443, 186] on textarea at bounding box center [600, 184] width 467 height 79
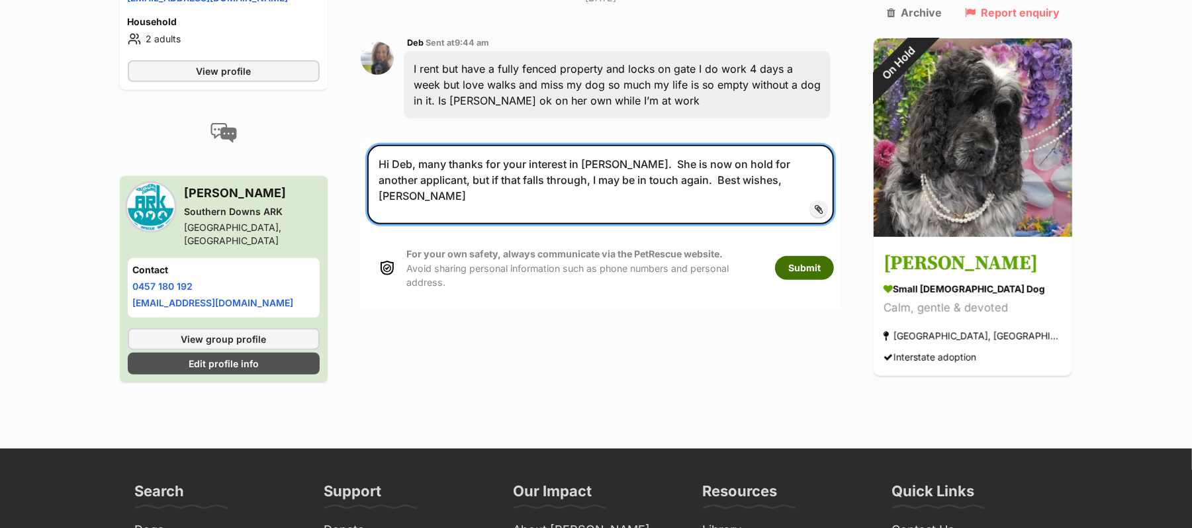
type textarea "Hi Deb, many thanks for your interest in [PERSON_NAME]. She is now on hold for …"
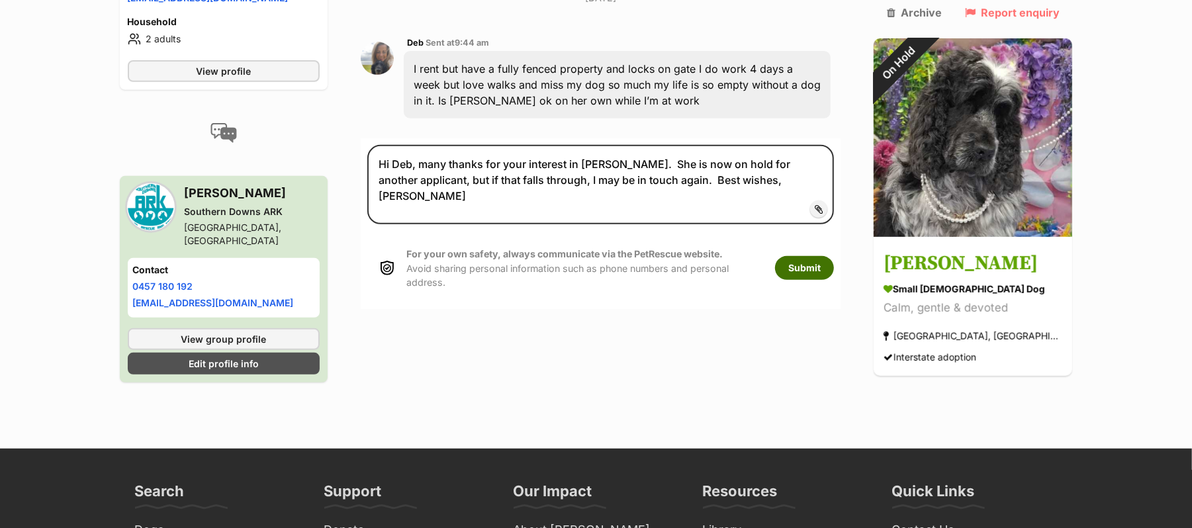
click at [830, 280] on button "Submit" at bounding box center [804, 268] width 59 height 24
